Goal: Task Accomplishment & Management: Manage account settings

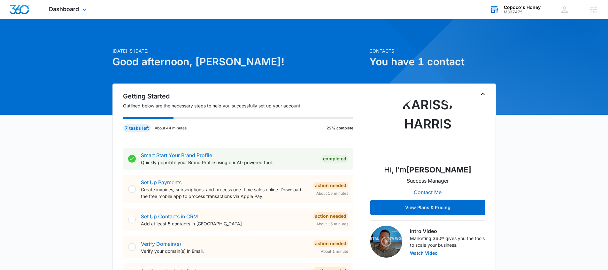
click at [510, 9] on div "Copoco's Honey" at bounding box center [522, 7] width 37 height 5
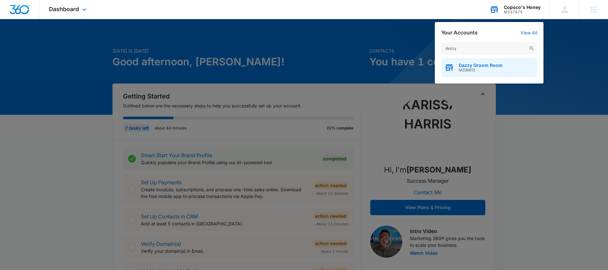
type input "dazzy"
click at [486, 68] on span "M336613" at bounding box center [481, 70] width 44 height 4
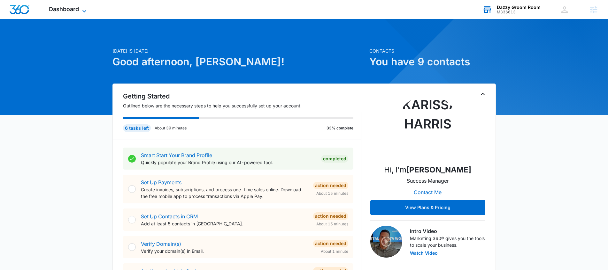
click at [76, 9] on span "Dashboard" at bounding box center [64, 9] width 30 height 7
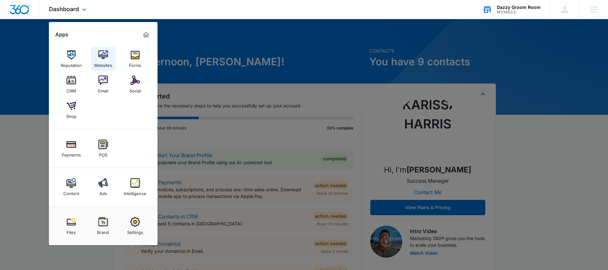
click at [99, 57] on img at bounding box center [103, 55] width 10 height 10
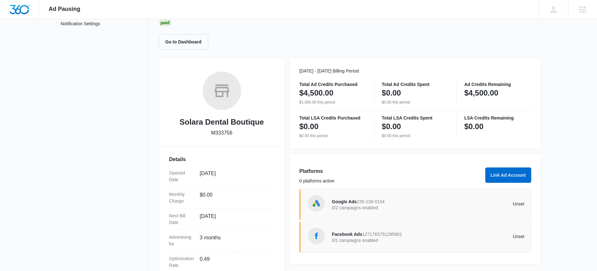
scroll to position [46, 0]
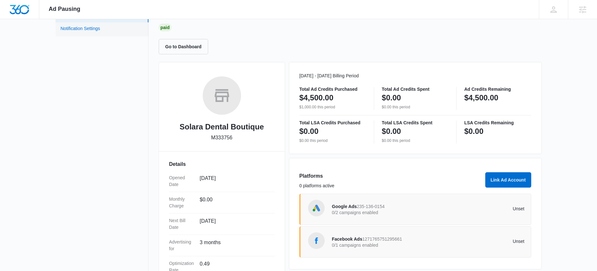
click at [73, 25] on link "Notification Settings" at bounding box center [81, 29] width 40 height 8
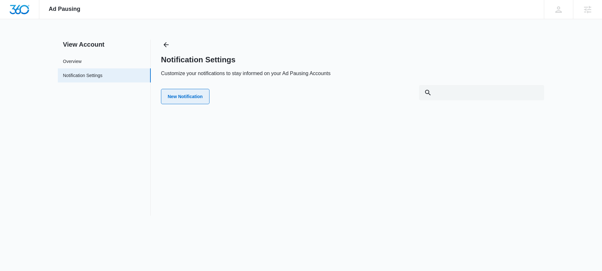
click at [184, 99] on button "New Notification" at bounding box center [185, 96] width 49 height 15
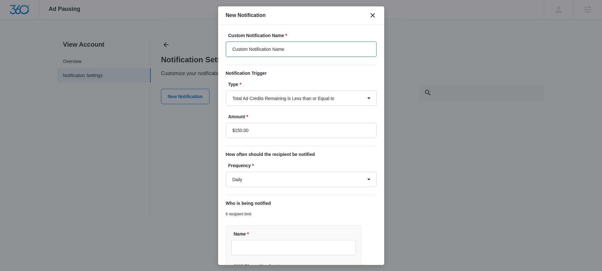
drag, startPoint x: 302, startPoint y: 47, endPoint x: 190, endPoint y: 38, distance: 113.0
click at [190, 38] on body "Ad Pausing Apps Reputation Websites Forms CRM Email Social Shop Payments POS Co…" at bounding box center [301, 135] width 602 height 271
type input "Ad budget is running low!"
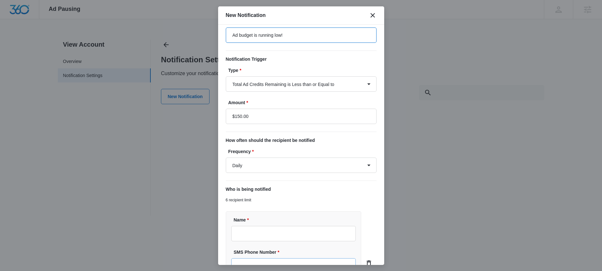
scroll to position [117, 0]
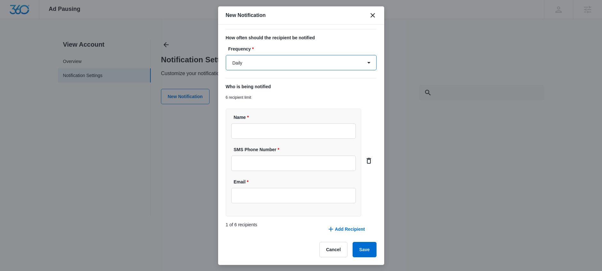
click at [306, 62] on select "Daily Every Time" at bounding box center [301, 62] width 151 height 15
select select "every_time"
click at [226, 55] on select "Daily Every Time" at bounding box center [301, 62] width 151 height 15
drag, startPoint x: 292, startPoint y: 140, endPoint x: 293, endPoint y: 136, distance: 3.6
click at [292, 140] on div "Name * SMS Phone Number * Email *" at bounding box center [294, 163] width 136 height 108
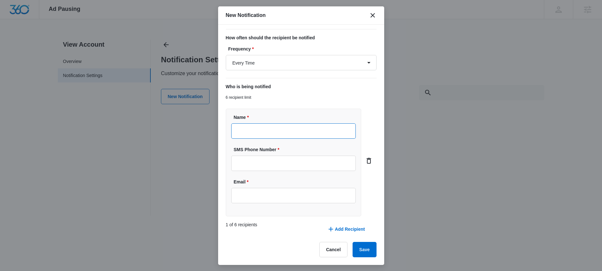
click at [294, 129] on input "Name *" at bounding box center [293, 130] width 125 height 15
type input "Angie Munos"
click at [253, 159] on input "SMS Phone Number *" at bounding box center [293, 162] width 125 height 15
paste input "(786) 440-9672"
type input "(786) 440-9672"
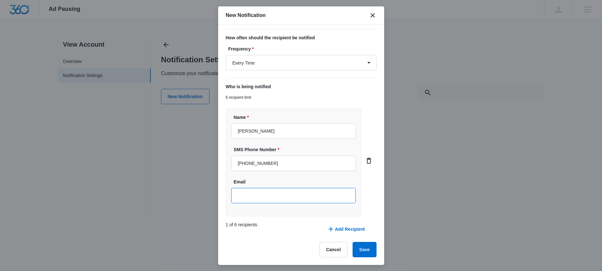
click at [258, 199] on input "Email" at bounding box center [293, 195] width 125 height 15
paste input "solaradental@solaradentalb.com"
type input "solaradental@solaradentalb.com"
click at [349, 231] on button "Add Recipient" at bounding box center [346, 228] width 50 height 15
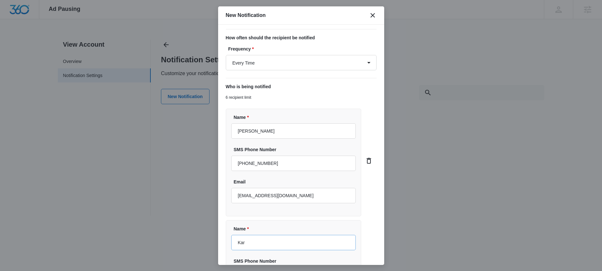
type input "[PERSON_NAME]"
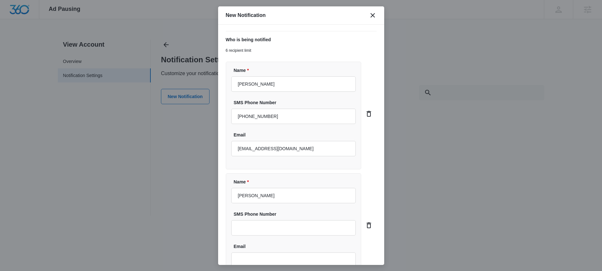
scroll to position [228, 0]
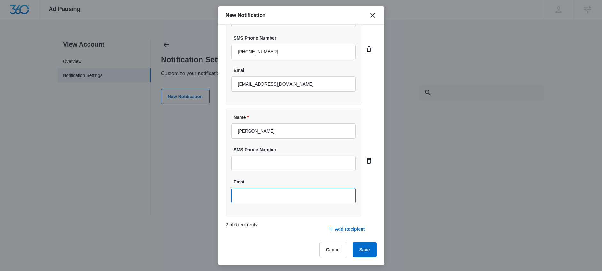
click at [275, 190] on input "Email" at bounding box center [293, 195] width 125 height 15
type input "[EMAIL_ADDRESS][PERSON_NAME][DOMAIN_NAME]"
click at [364, 248] on button "Save" at bounding box center [364, 249] width 24 height 15
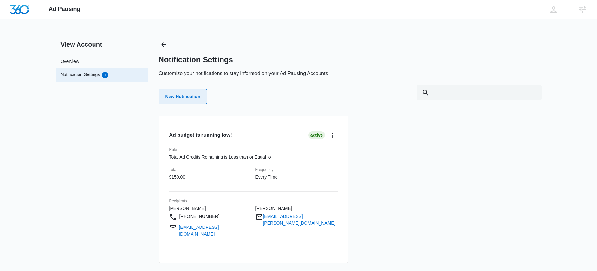
click at [169, 94] on button "New Notification" at bounding box center [183, 96] width 49 height 15
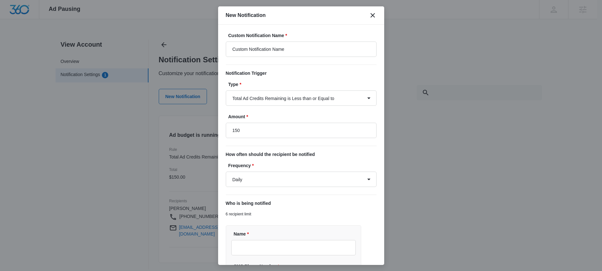
type input "$150.00"
click at [319, 49] on input "Custom Notification Name" at bounding box center [301, 49] width 151 height 15
click at [320, 48] on input "Custom Notification Name" at bounding box center [301, 49] width 151 height 15
click at [318, 48] on input "Custom Notification Name" at bounding box center [301, 49] width 151 height 15
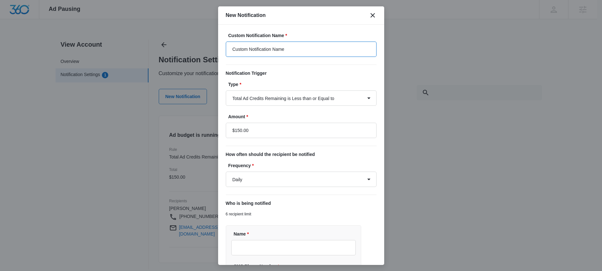
click at [318, 48] on input "Custom Notification Name" at bounding box center [301, 49] width 151 height 15
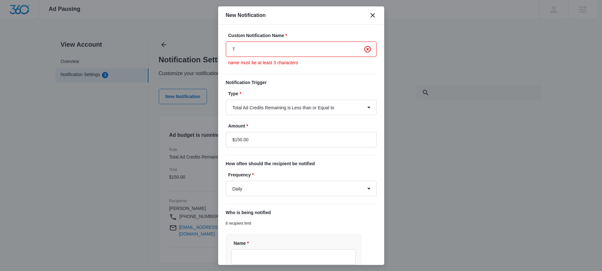
type input "Time to refuel your ads!"
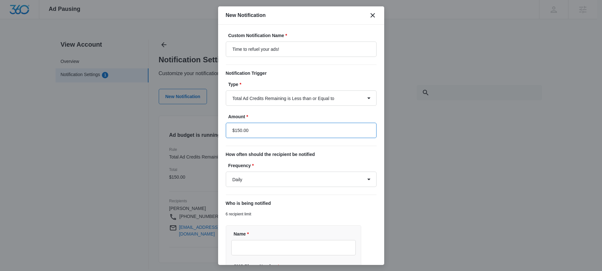
click at [321, 133] on input "$150.00" at bounding box center [301, 130] width 151 height 15
click at [239, 131] on input "$150.00" at bounding box center [301, 130] width 151 height 15
type input "$40.00"
click at [275, 148] on form "Custom Notification Name * Time to refuel your ads! Notification Trigger Type *…" at bounding box center [301, 202] width 151 height 341
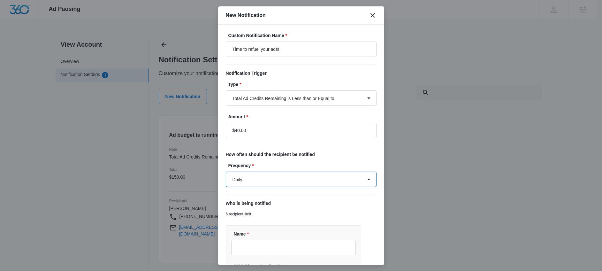
click at [287, 177] on select "Daily Every Time" at bounding box center [301, 178] width 151 height 15
select select "every_time"
click at [226, 171] on select "Daily Every Time" at bounding box center [301, 178] width 151 height 15
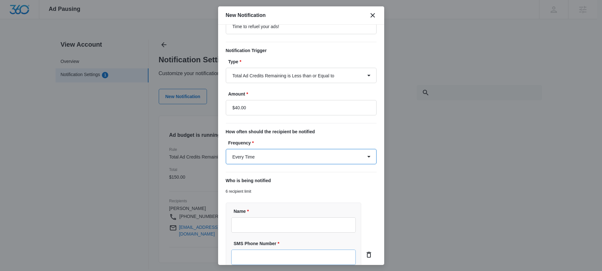
scroll to position [65, 0]
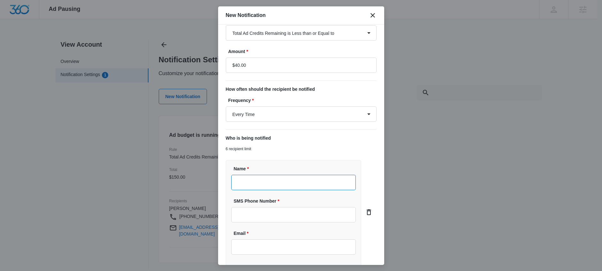
click at [269, 189] on input "Name *" at bounding box center [293, 182] width 125 height 15
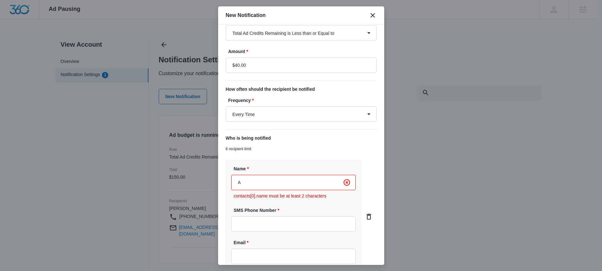
type input "Angie Munos"
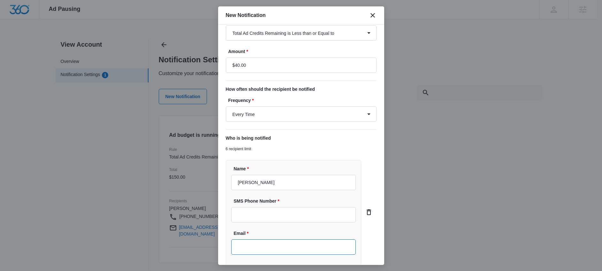
click at [274, 245] on input "Email *" at bounding box center [293, 246] width 125 height 15
type input "solaradental@solaradentalb.com"
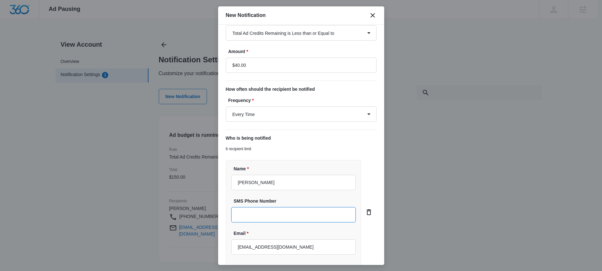
click at [264, 217] on input "SMS Phone Number" at bounding box center [293, 214] width 125 height 15
paste input "(786) 440-9672"
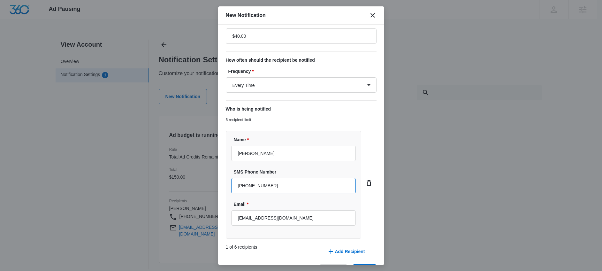
scroll to position [117, 0]
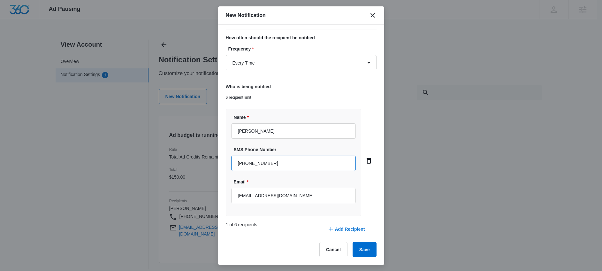
type input "(786) 440-9672"
click at [346, 227] on button "Add Recipient" at bounding box center [346, 228] width 50 height 15
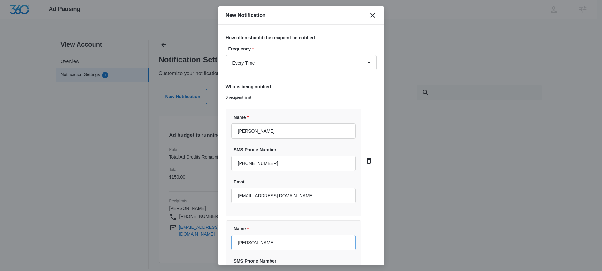
type input "[PERSON_NAME]"
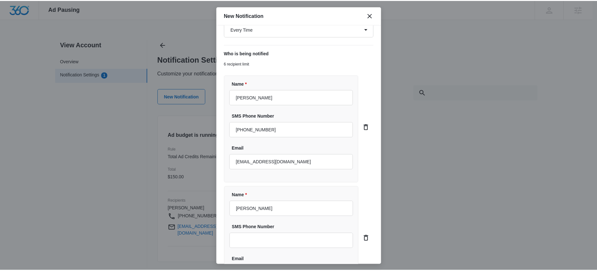
scroll to position [228, 0]
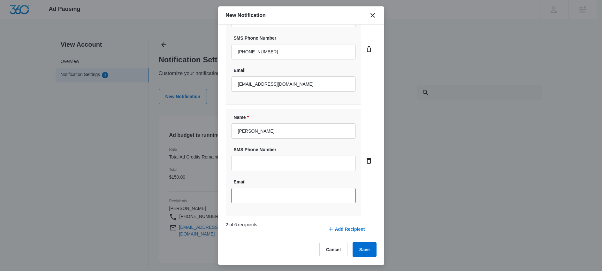
click at [291, 195] on input "Email" at bounding box center [293, 195] width 125 height 15
type input "[EMAIL_ADDRESS][PERSON_NAME][DOMAIN_NAME]"
click at [363, 255] on button "Save" at bounding box center [364, 249] width 24 height 15
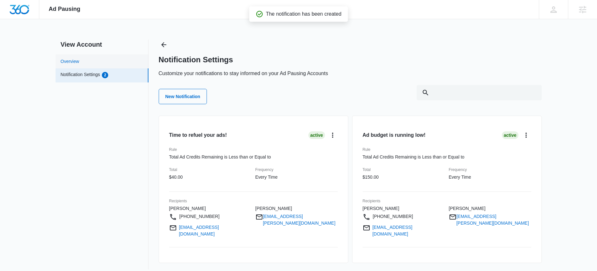
click at [79, 65] on link "Overview" at bounding box center [70, 61] width 19 height 7
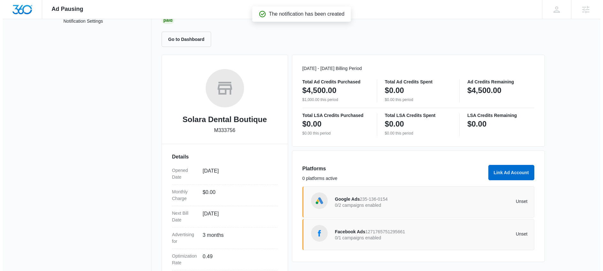
scroll to position [68, 0]
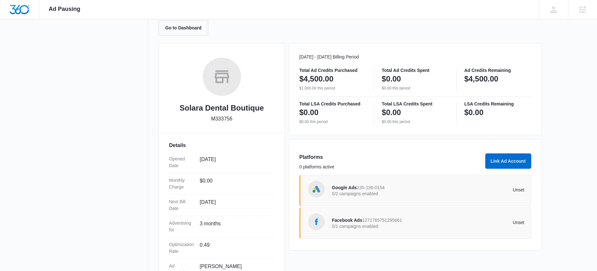
scroll to position [114, 0]
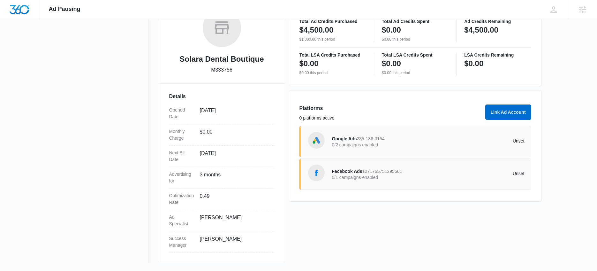
click at [352, 140] on span "Google Ads" at bounding box center [344, 138] width 25 height 5
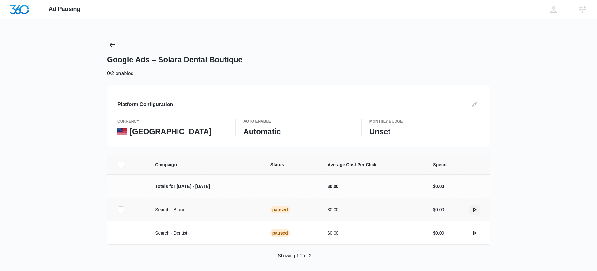
click at [479, 209] on button "actions.activate" at bounding box center [474, 209] width 10 height 10
click at [474, 230] on icon "actions.activate" at bounding box center [475, 233] width 8 height 8
click at [110, 41] on icon "Back" at bounding box center [112, 45] width 8 height 8
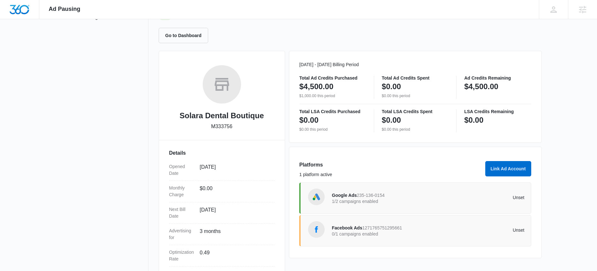
scroll to position [114, 0]
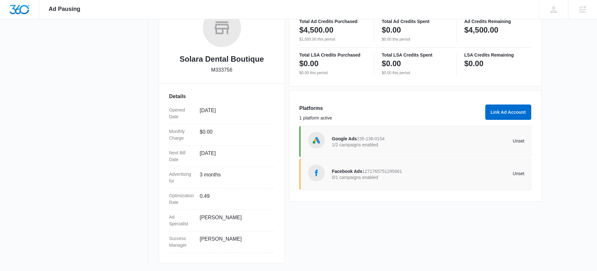
click at [346, 173] on span "Facebook Ads" at bounding box center [347, 171] width 30 height 5
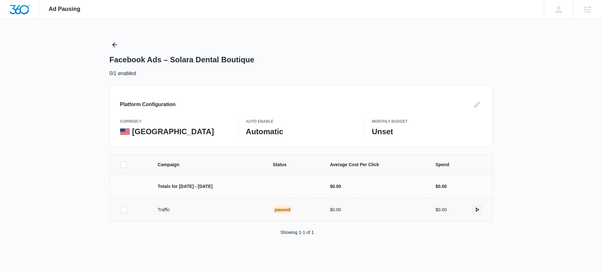
click at [475, 210] on icon "actions.activate" at bounding box center [477, 210] width 8 height 8
click at [118, 46] on button "Back" at bounding box center [115, 45] width 10 height 10
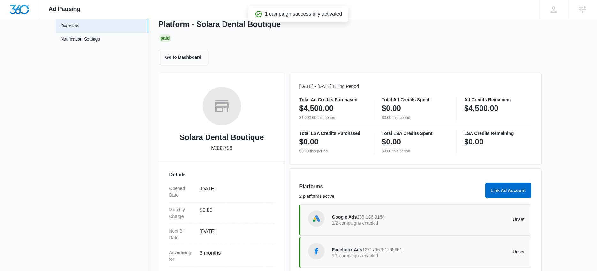
scroll to position [62, 0]
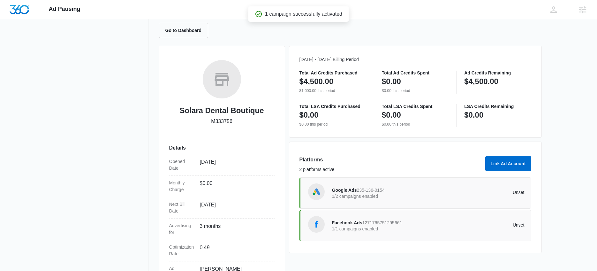
click at [376, 201] on div "Google Ads 235-136-0154 1/2 campaigns enabled Unset" at bounding box center [428, 193] width 193 height 18
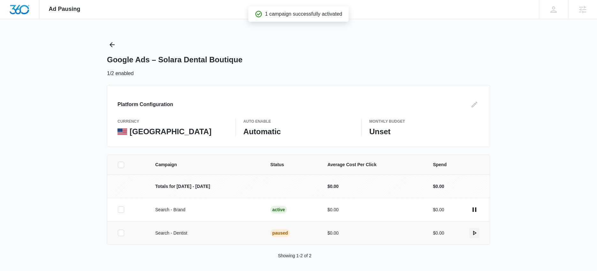
click at [474, 232] on icon "actions.activate" at bounding box center [475, 233] width 8 height 8
